Goal: Transaction & Acquisition: Download file/media

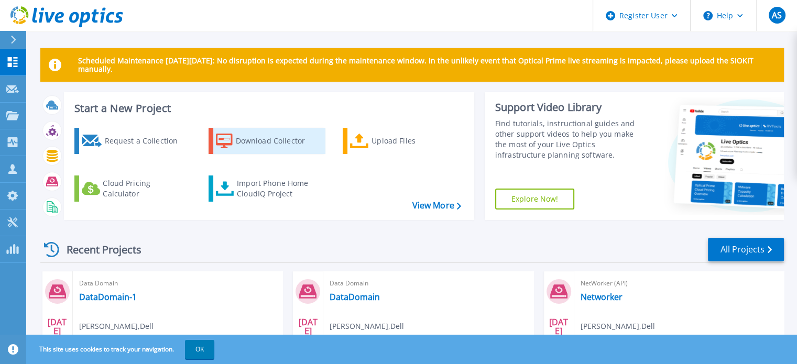
click at [247, 144] on div "Download Collector" at bounding box center [278, 140] width 84 height 21
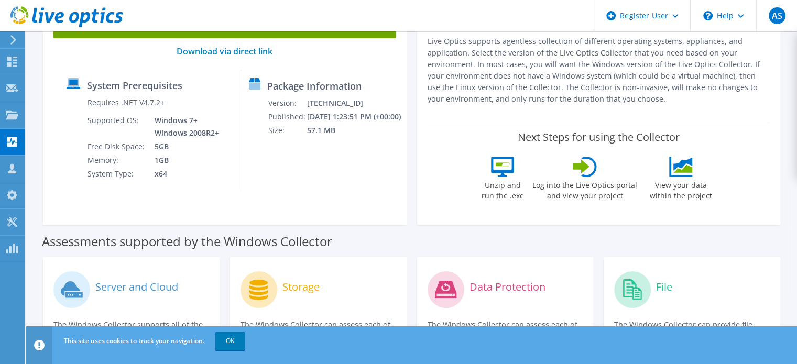
scroll to position [52, 0]
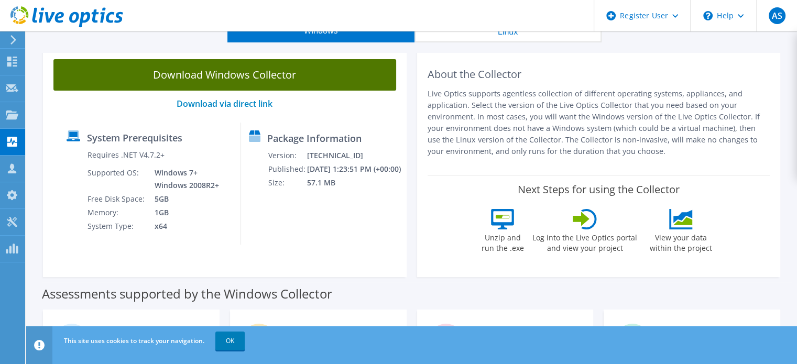
click at [207, 72] on link "Download Windows Collector" at bounding box center [224, 74] width 343 height 31
